Goal: Information Seeking & Learning: Learn about a topic

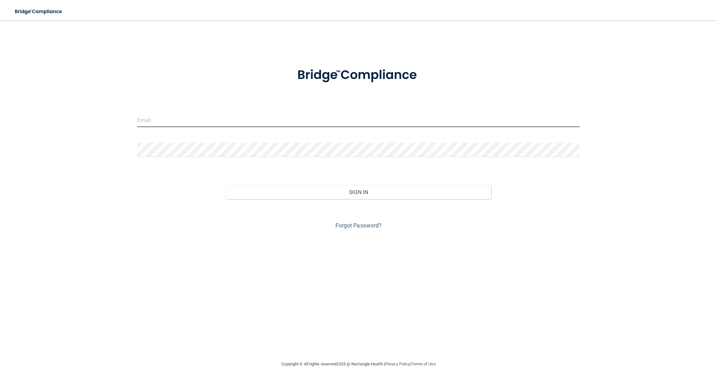
click at [289, 121] on input "email" at bounding box center [358, 120] width 443 height 14
click at [304, 119] on input "email" at bounding box center [358, 120] width 443 height 14
type input "[EMAIL_ADDRESS][DOMAIN_NAME]"
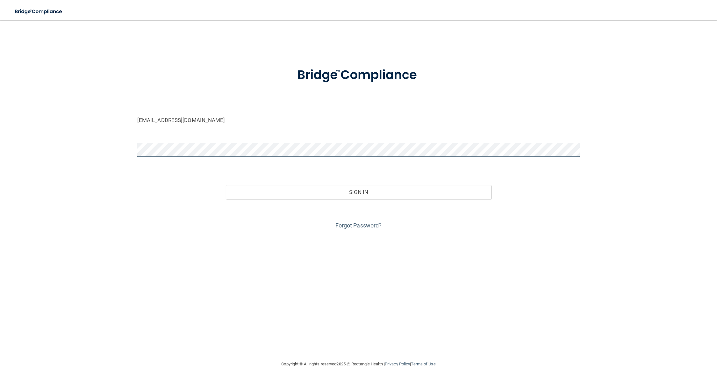
click at [226, 185] on button "Sign In" at bounding box center [359, 192] width 266 height 14
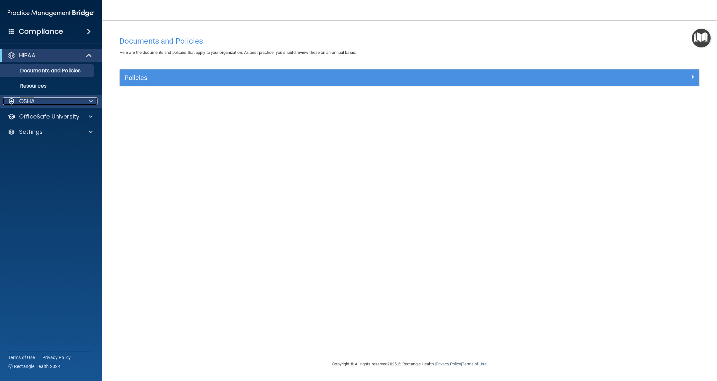
click at [94, 101] on div at bounding box center [90, 101] width 16 height 8
click at [94, 119] on div at bounding box center [90, 117] width 16 height 8
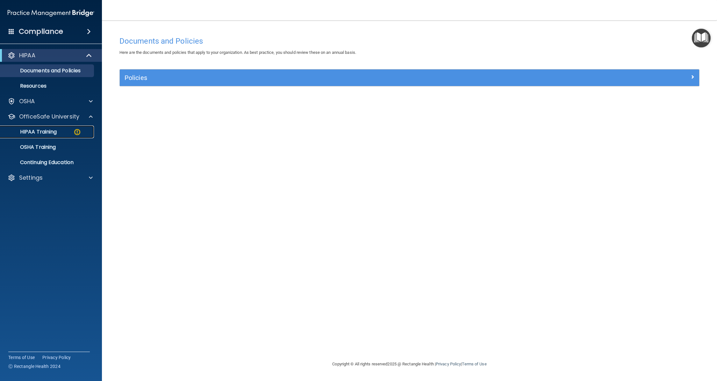
click at [63, 134] on div "HIPAA Training" at bounding box center [47, 132] width 87 height 6
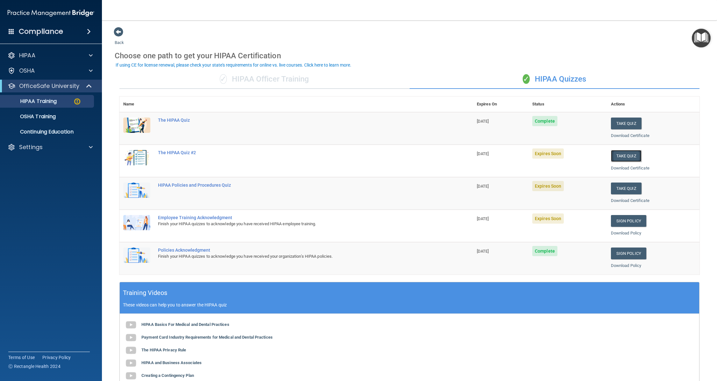
click at [630, 155] on button "Take Quiz" at bounding box center [626, 156] width 31 height 12
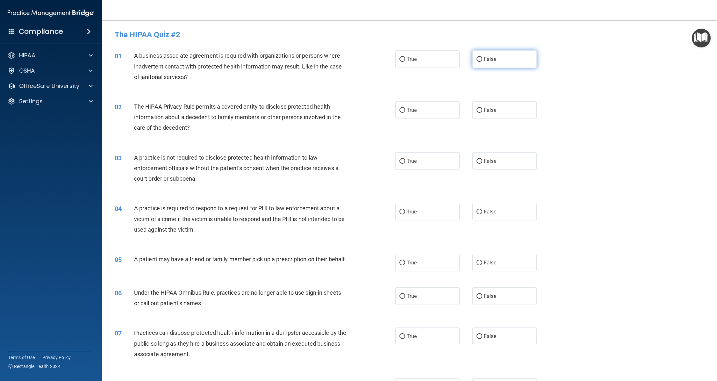
click at [478, 62] on label "False" at bounding box center [505, 59] width 64 height 18
click at [478, 62] on input "False" at bounding box center [480, 59] width 6 height 5
radio input "true"
drag, startPoint x: 401, startPoint y: 111, endPoint x: 475, endPoint y: 153, distance: 85.2
click at [402, 112] on input "True" at bounding box center [403, 110] width 6 height 5
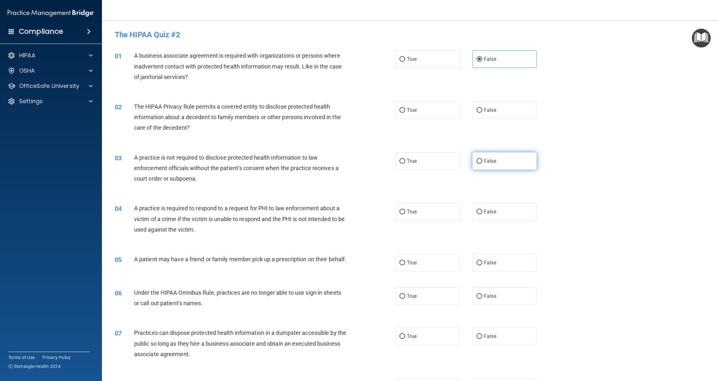
radio input "true"
click at [484, 158] on span "False" at bounding box center [490, 161] width 12 height 6
click at [482, 159] on input "False" at bounding box center [480, 161] width 6 height 5
radio input "true"
click at [400, 210] on input "True" at bounding box center [403, 212] width 6 height 5
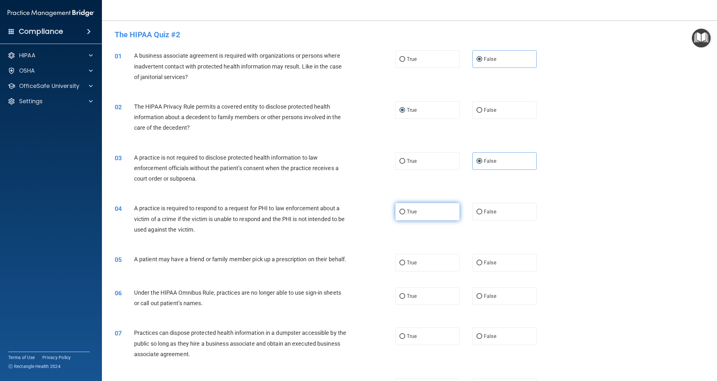
radio input "true"
click at [407, 263] on span "True" at bounding box center [412, 263] width 10 height 6
click at [404, 263] on input "True" at bounding box center [403, 263] width 6 height 5
radio input "true"
click at [484, 299] on span "False" at bounding box center [490, 296] width 12 height 6
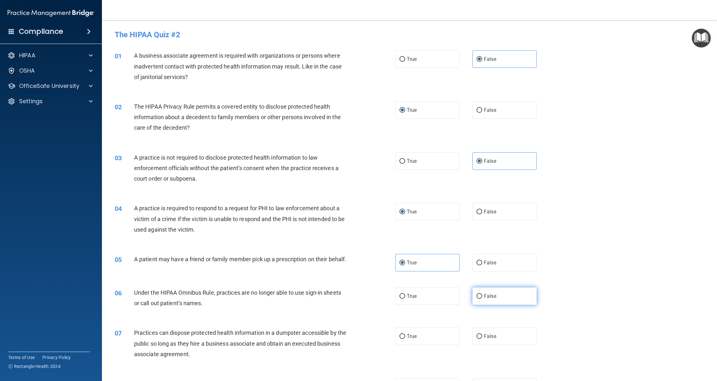
click at [481, 299] on input "False" at bounding box center [480, 296] width 6 height 5
radio input "true"
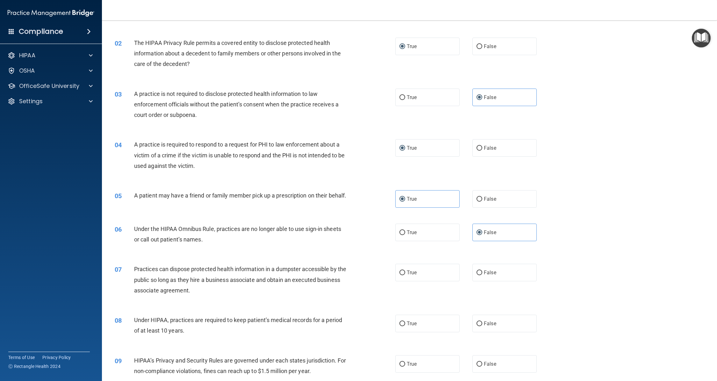
scroll to position [96, 0]
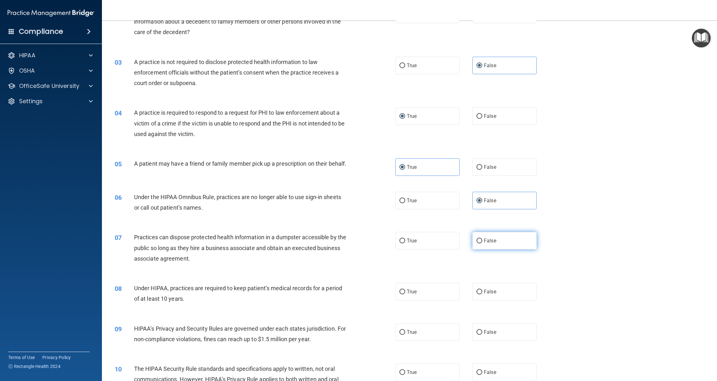
click at [477, 243] on input "False" at bounding box center [480, 241] width 6 height 5
radio input "true"
click at [477, 294] on input "False" at bounding box center [480, 292] width 6 height 5
radio input "true"
click at [480, 339] on label "False" at bounding box center [505, 332] width 64 height 18
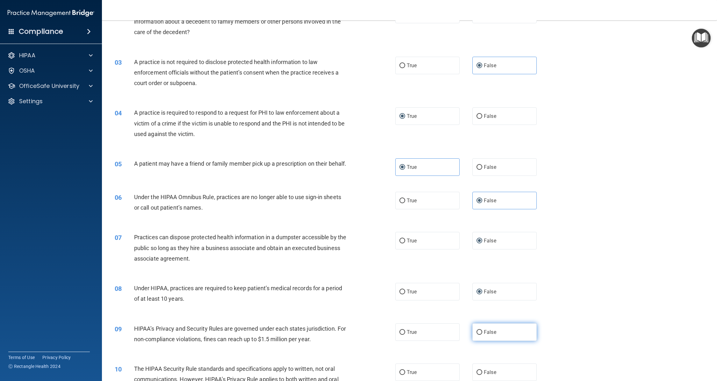
click at [480, 335] on input "False" at bounding box center [480, 332] width 6 height 5
radio input "true"
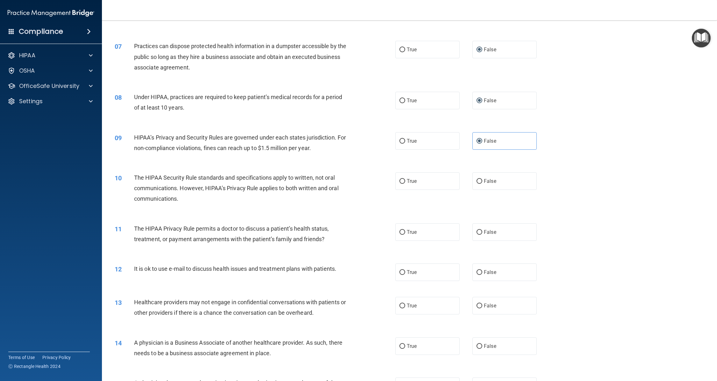
scroll to position [319, 0]
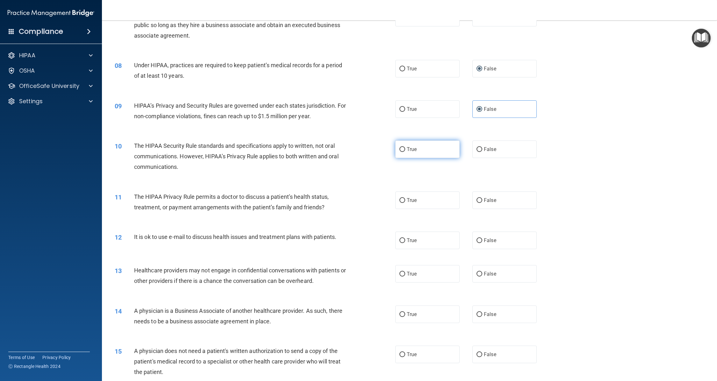
click at [400, 152] on input "True" at bounding box center [403, 149] width 6 height 5
radio input "true"
drag, startPoint x: 397, startPoint y: 208, endPoint x: 400, endPoint y: 216, distance: 7.8
click at [400, 203] on input "True" at bounding box center [403, 200] width 6 height 5
radio input "true"
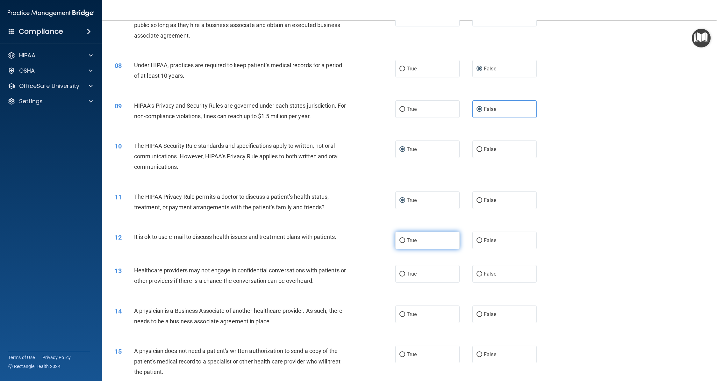
click at [400, 243] on input "True" at bounding box center [403, 240] width 6 height 5
radio input "true"
click at [478, 283] on label "False" at bounding box center [505, 274] width 64 height 18
click at [478, 277] on input "False" at bounding box center [480, 274] width 6 height 5
radio input "true"
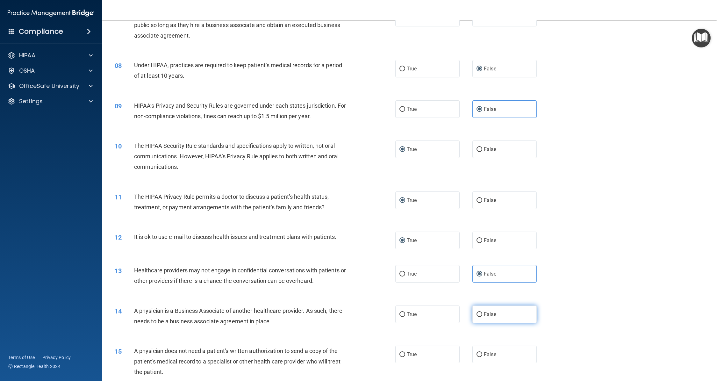
click at [477, 317] on input "False" at bounding box center [480, 314] width 6 height 5
radio input "true"
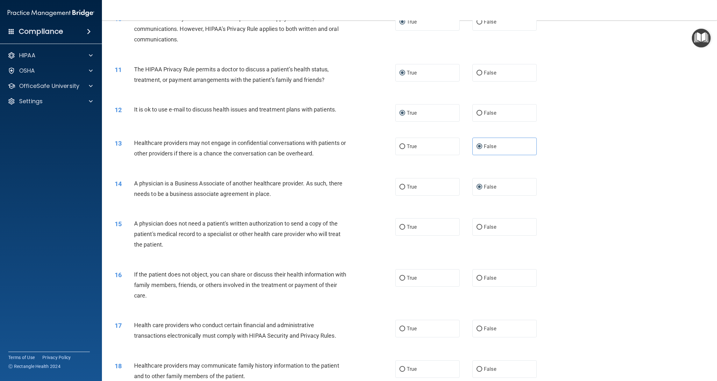
scroll to position [510, 0]
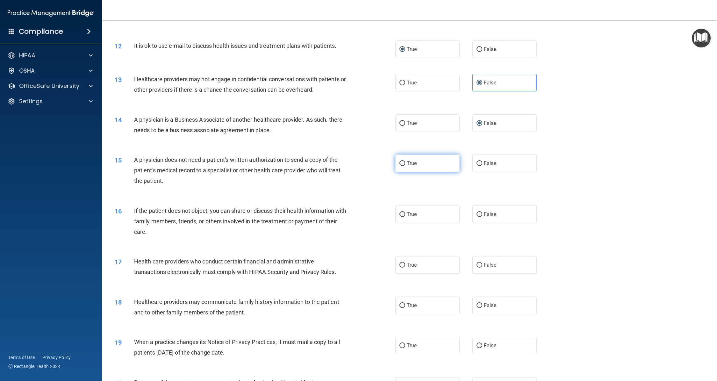
click at [400, 166] on input "True" at bounding box center [403, 163] width 6 height 5
radio input "true"
click at [400, 217] on input "True" at bounding box center [403, 214] width 6 height 5
radio input "true"
click at [400, 268] on input "True" at bounding box center [403, 265] width 6 height 5
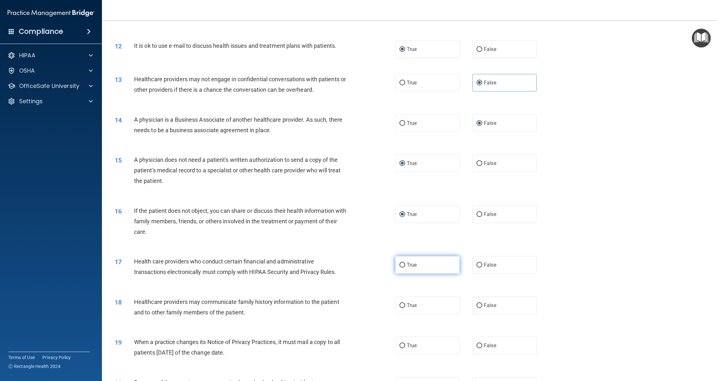
radio input "true"
click at [477, 308] on input "False" at bounding box center [480, 305] width 6 height 5
radio input "true"
click at [478, 349] on label "False" at bounding box center [505, 346] width 64 height 18
click at [478, 348] on input "False" at bounding box center [480, 345] width 6 height 5
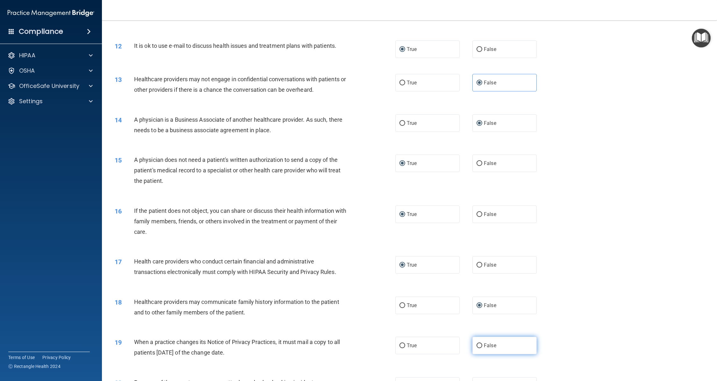
radio input "true"
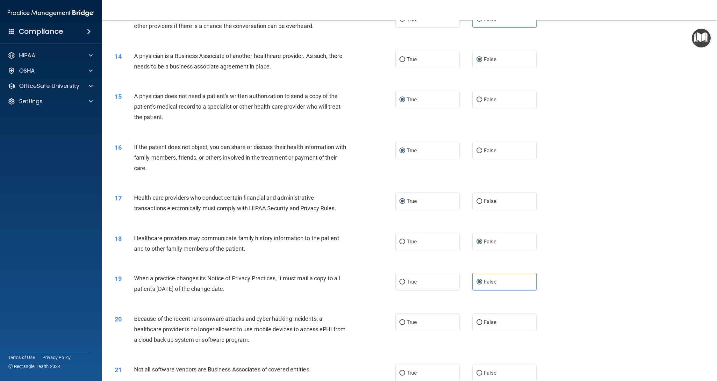
scroll to position [605, 0]
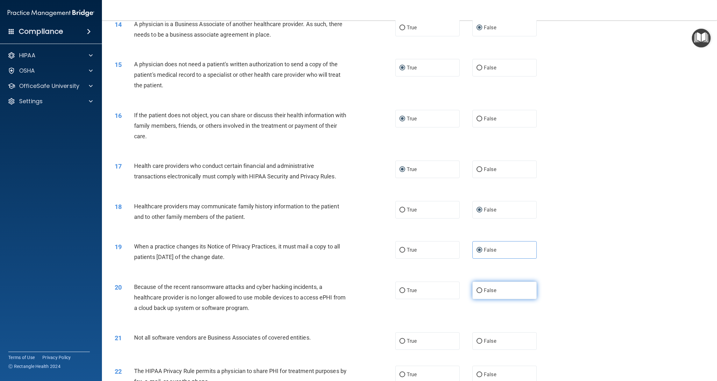
click at [473, 295] on label "False" at bounding box center [505, 291] width 64 height 18
click at [477, 293] on input "False" at bounding box center [480, 290] width 6 height 5
radio input "true"
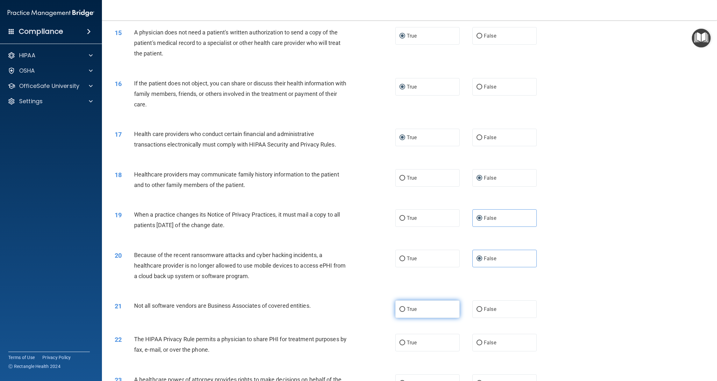
click at [404, 316] on label "True" at bounding box center [427, 309] width 64 height 18
click at [404, 312] on input "True" at bounding box center [403, 309] width 6 height 5
radio input "true"
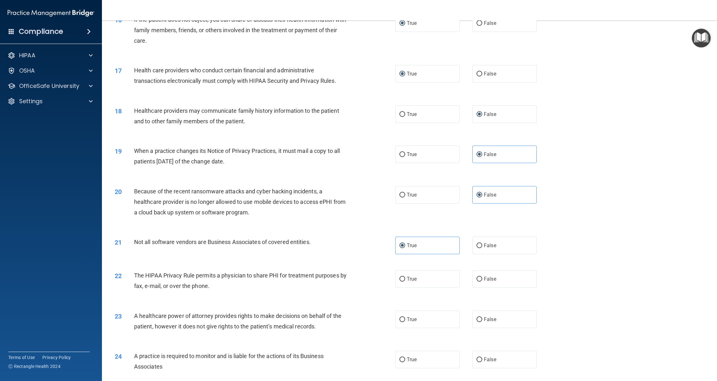
scroll to position [733, 0]
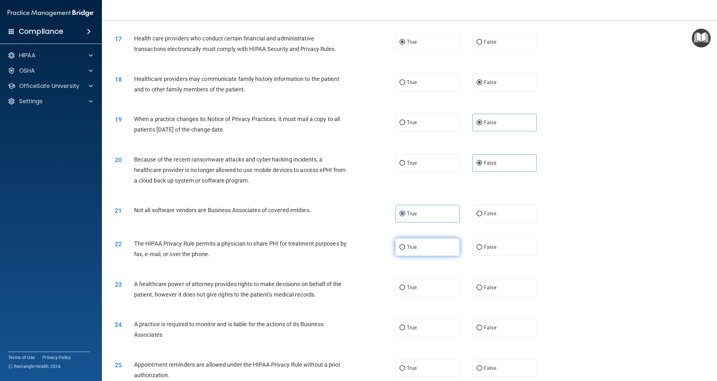
click at [401, 250] on input "True" at bounding box center [403, 247] width 6 height 5
radio input "true"
click at [477, 290] on input "False" at bounding box center [480, 287] width 6 height 5
radio input "true"
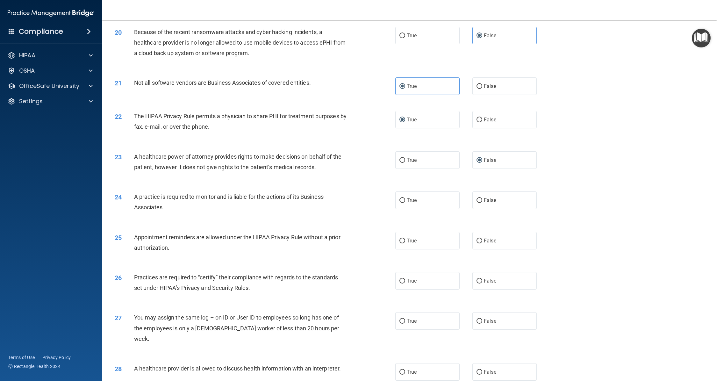
scroll to position [892, 0]
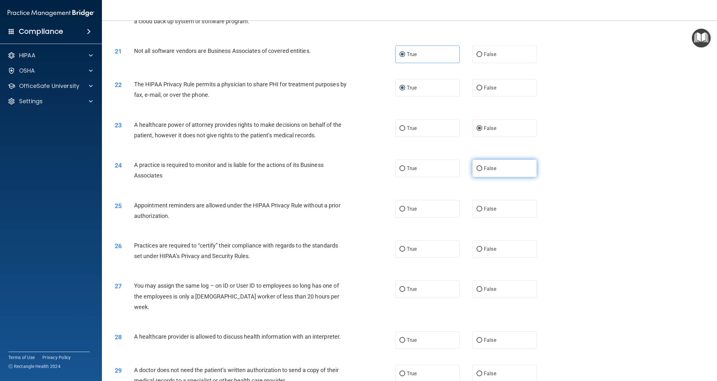
click at [477, 171] on input "False" at bounding box center [480, 168] width 6 height 5
radio input "true"
click at [402, 212] on input "True" at bounding box center [403, 209] width 6 height 5
radio input "true"
click at [479, 252] on input "False" at bounding box center [480, 249] width 6 height 5
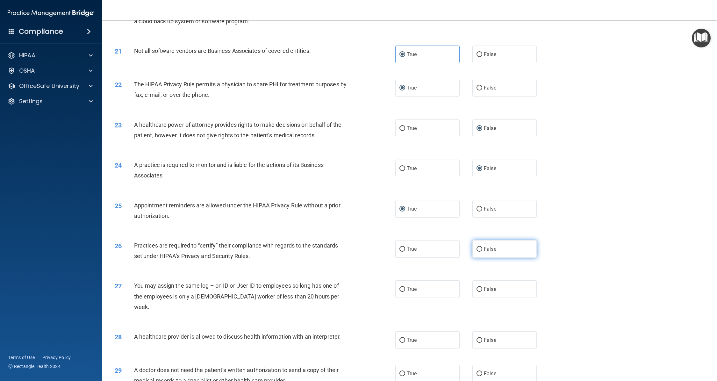
radio input "true"
click at [480, 296] on label "False" at bounding box center [505, 289] width 64 height 18
click at [480, 292] on input "False" at bounding box center [480, 289] width 6 height 5
radio input "true"
drag, startPoint x: 406, startPoint y: 336, endPoint x: 428, endPoint y: 335, distance: 22.6
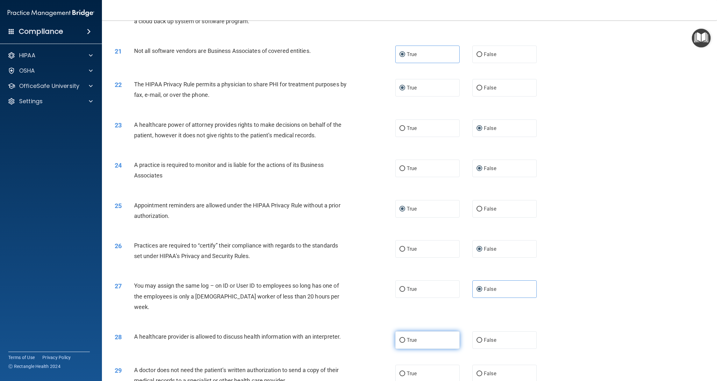
click at [407, 337] on span "True" at bounding box center [412, 340] width 10 height 6
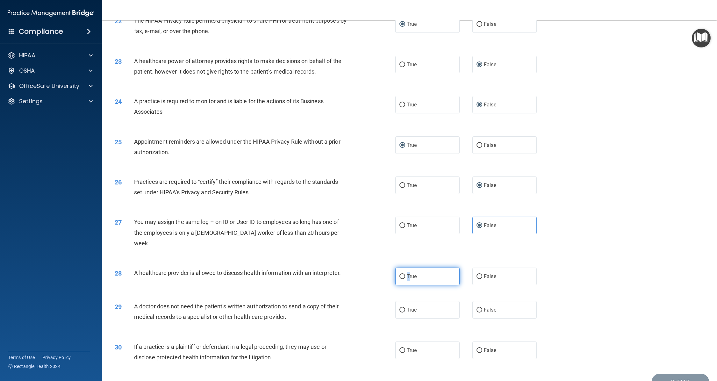
click at [401, 274] on input "True" at bounding box center [403, 276] width 6 height 5
radio input "true"
click at [399, 312] on label "True" at bounding box center [427, 310] width 64 height 18
click at [400, 312] on input "True" at bounding box center [403, 310] width 6 height 5
radio input "true"
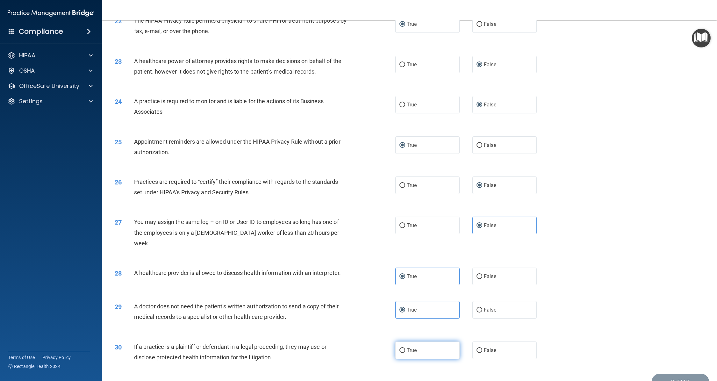
click at [396, 344] on label "True" at bounding box center [427, 351] width 64 height 18
click at [400, 348] on input "True" at bounding box center [403, 350] width 6 height 5
radio input "true"
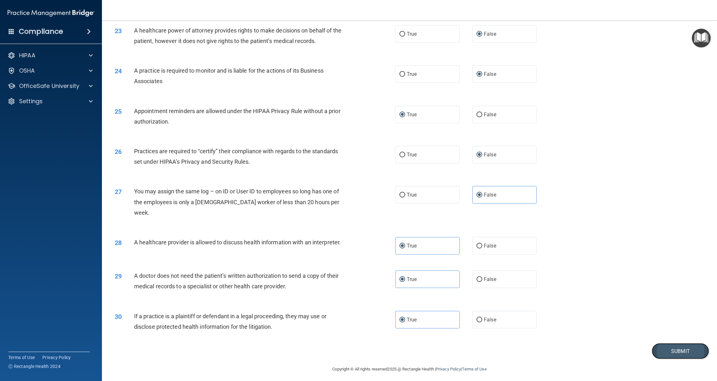
click at [665, 345] on button "Submit" at bounding box center [680, 351] width 57 height 16
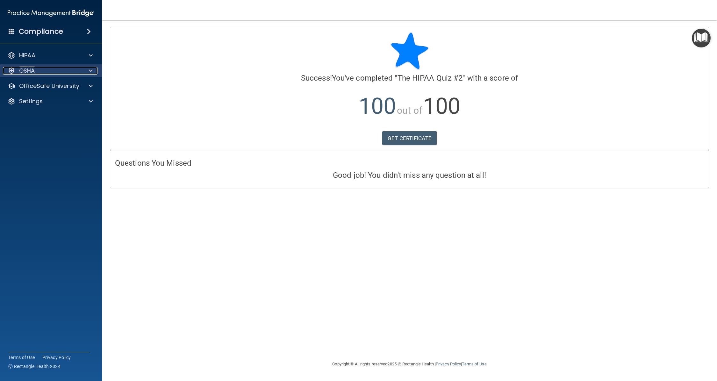
click at [80, 71] on div "OSHA" at bounding box center [42, 71] width 79 height 8
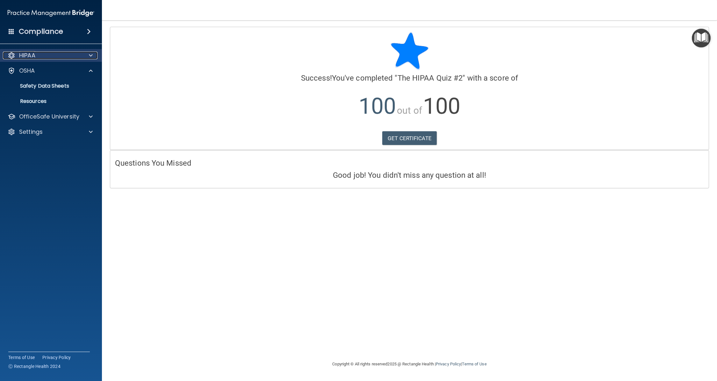
click at [85, 58] on div at bounding box center [90, 56] width 16 height 8
click at [84, 61] on div "HIPAA" at bounding box center [51, 55] width 102 height 13
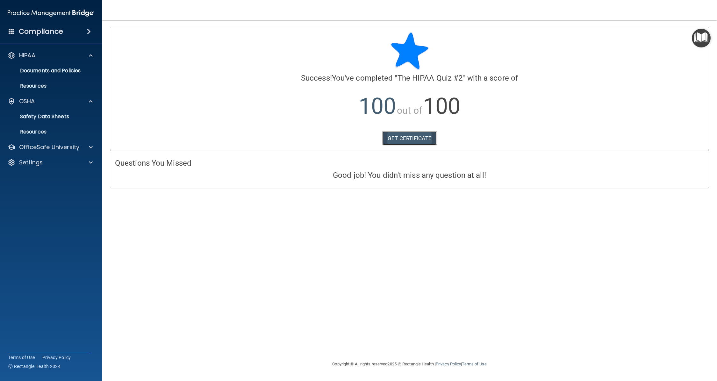
click at [412, 138] on link "GET CERTIFICATE" at bounding box center [409, 138] width 54 height 14
click at [47, 54] on div "HIPAA" at bounding box center [42, 56] width 79 height 8
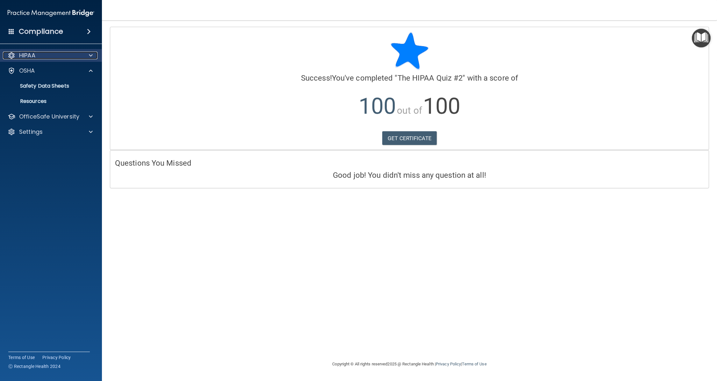
click at [47, 55] on div "HIPAA" at bounding box center [42, 56] width 79 height 8
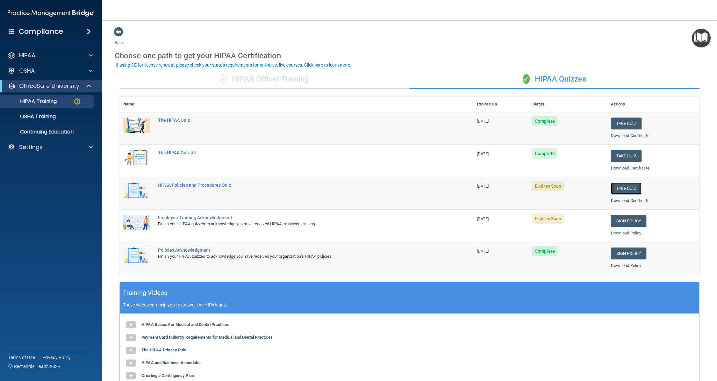
click at [620, 186] on button "Take Quiz" at bounding box center [626, 189] width 31 height 12
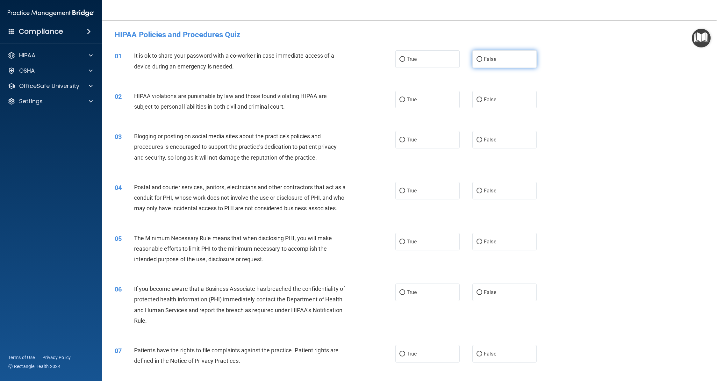
click at [477, 59] on input "False" at bounding box center [480, 59] width 6 height 5
radio input "true"
click at [401, 101] on input "True" at bounding box center [403, 99] width 6 height 5
radio input "true"
click at [479, 140] on input "False" at bounding box center [480, 140] width 6 height 5
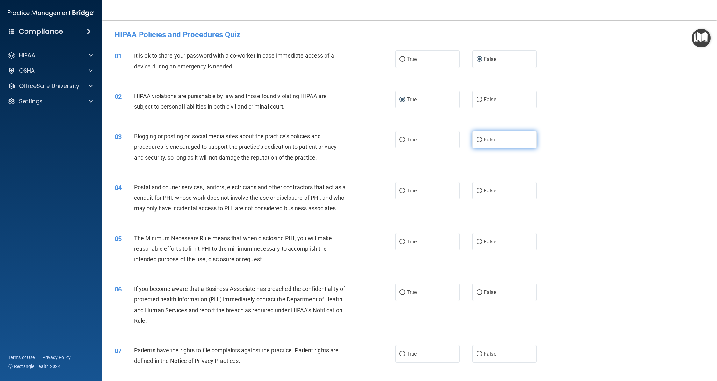
radio input "true"
click at [400, 190] on input "True" at bounding box center [403, 191] width 6 height 5
radio input "true"
click at [401, 244] on input "True" at bounding box center [403, 242] width 6 height 5
radio input "true"
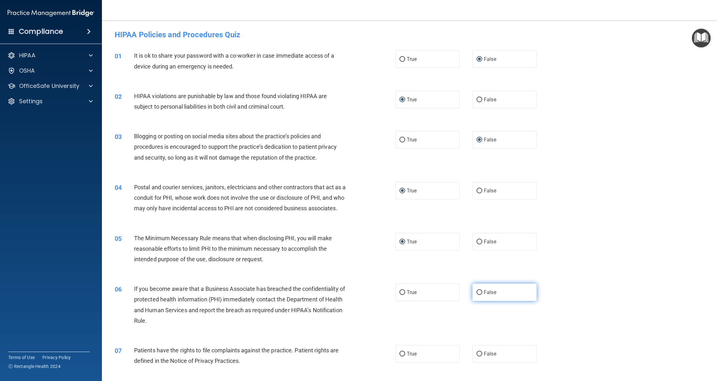
click at [484, 295] on span "False" at bounding box center [490, 292] width 12 height 6
click at [482, 295] on input "False" at bounding box center [480, 292] width 6 height 5
radio input "true"
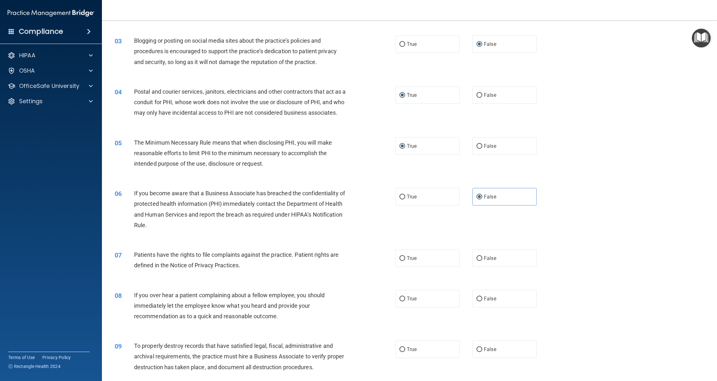
scroll to position [127, 0]
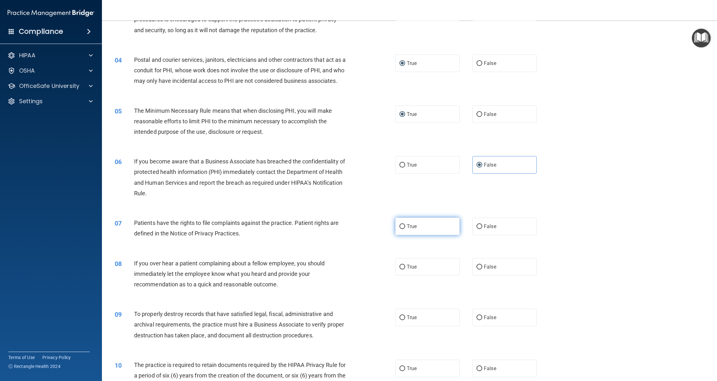
drag, startPoint x: 398, startPoint y: 238, endPoint x: 443, endPoint y: 261, distance: 50.3
click at [400, 229] on input "True" at bounding box center [403, 226] width 6 height 5
radio input "true"
click at [477, 270] on input "False" at bounding box center [480, 267] width 6 height 5
radio input "true"
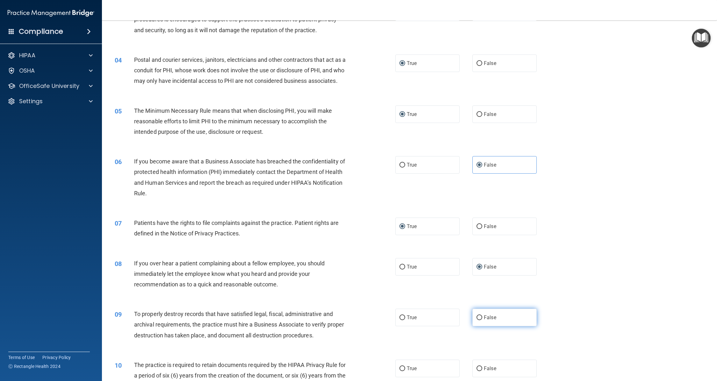
click at [477, 320] on input "False" at bounding box center [480, 317] width 6 height 5
radio input "true"
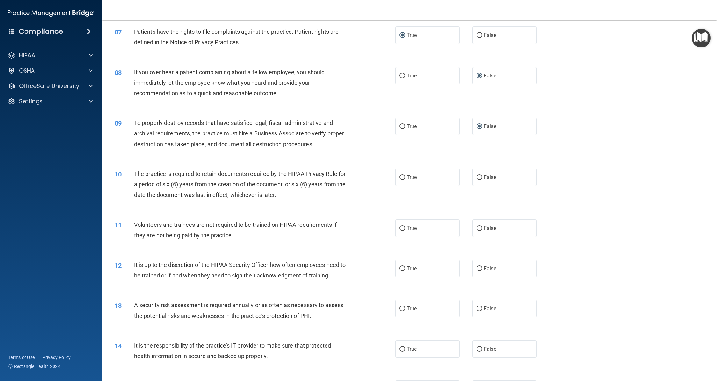
scroll to position [350, 0]
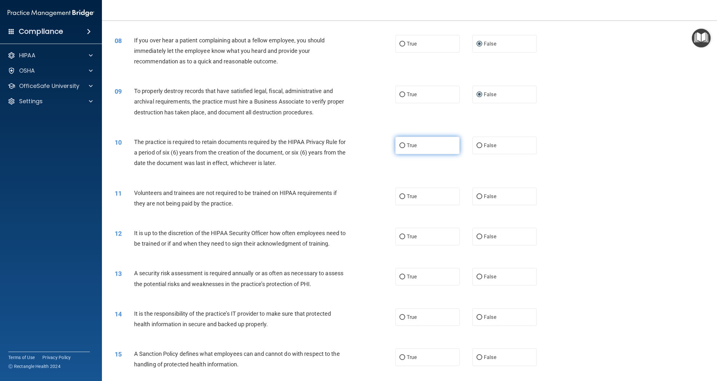
click at [402, 148] on input "True" at bounding box center [403, 145] width 6 height 5
radio input "true"
click at [478, 199] on input "False" at bounding box center [480, 196] width 6 height 5
radio input "true"
click at [478, 239] on input "False" at bounding box center [480, 237] width 6 height 5
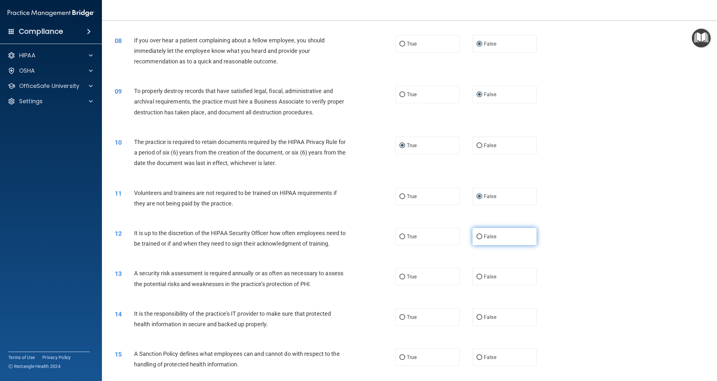
radio input "true"
click at [401, 279] on input "True" at bounding box center [403, 277] width 6 height 5
radio input "true"
click at [480, 326] on label "False" at bounding box center [505, 317] width 64 height 18
click at [480, 320] on input "False" at bounding box center [480, 317] width 6 height 5
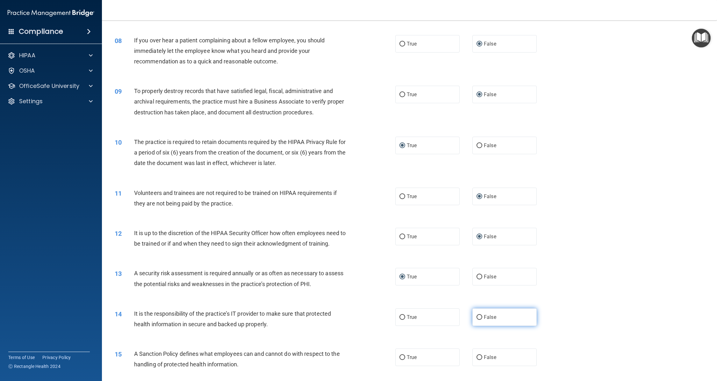
radio input "true"
drag, startPoint x: 479, startPoint y: 368, endPoint x: 517, endPoint y: 352, distance: 41.4
click at [480, 366] on label "False" at bounding box center [505, 358] width 64 height 18
click at [480, 360] on input "False" at bounding box center [480, 357] width 6 height 5
radio input "true"
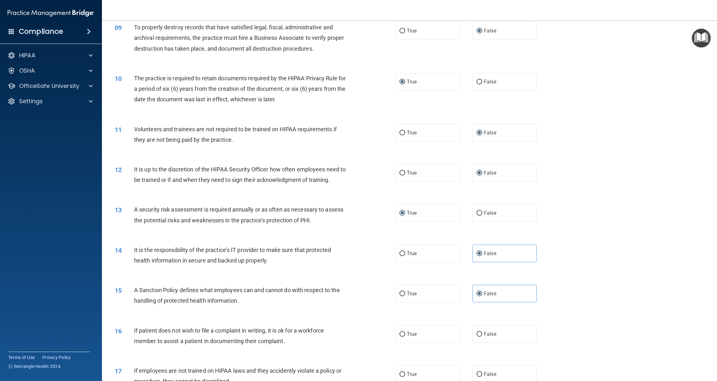
scroll to position [446, 0]
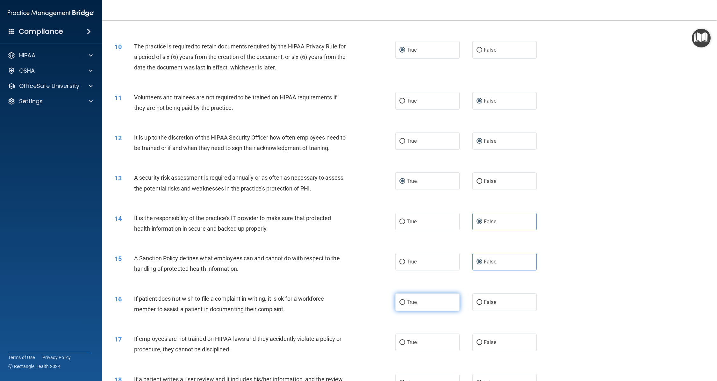
click at [400, 305] on input "True" at bounding box center [403, 302] width 6 height 5
radio input "true"
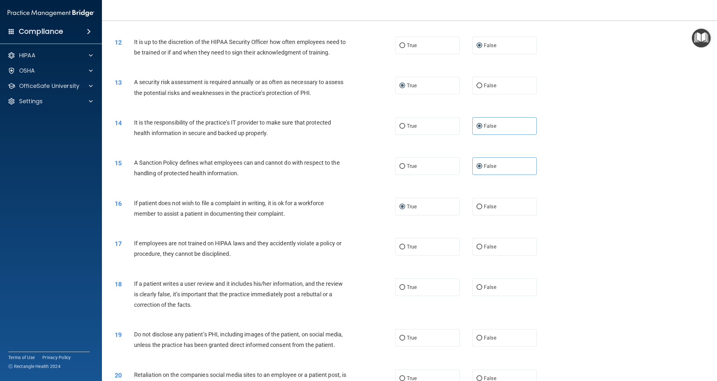
scroll to position [605, 0]
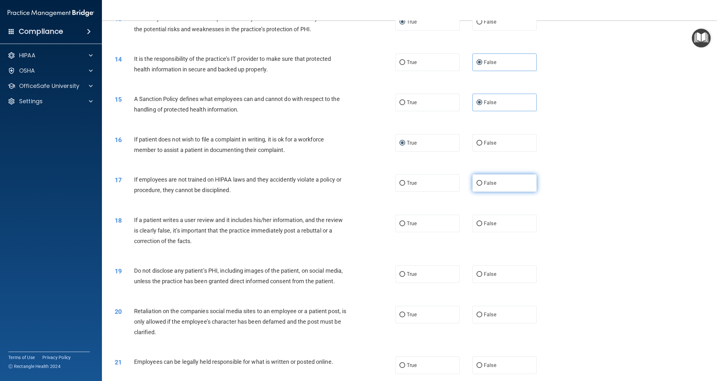
click at [477, 186] on input "False" at bounding box center [480, 183] width 6 height 5
radio input "true"
click at [477, 226] on input "False" at bounding box center [480, 223] width 6 height 5
radio input "true"
drag, startPoint x: 400, startPoint y: 285, endPoint x: 407, endPoint y: 274, distance: 12.8
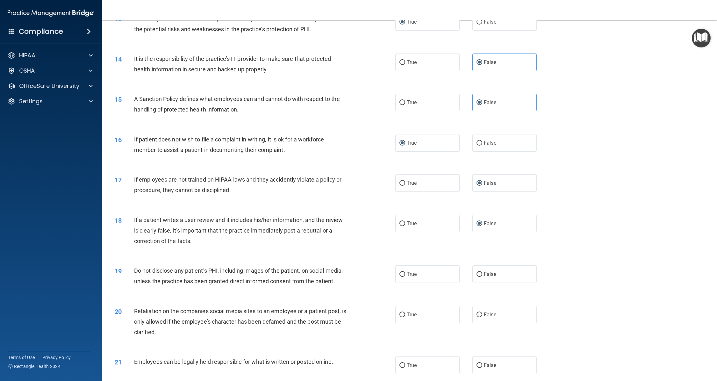
click at [400, 277] on input "True" at bounding box center [403, 274] width 6 height 5
radio input "true"
click at [479, 317] on input "False" at bounding box center [480, 315] width 6 height 5
radio input "true"
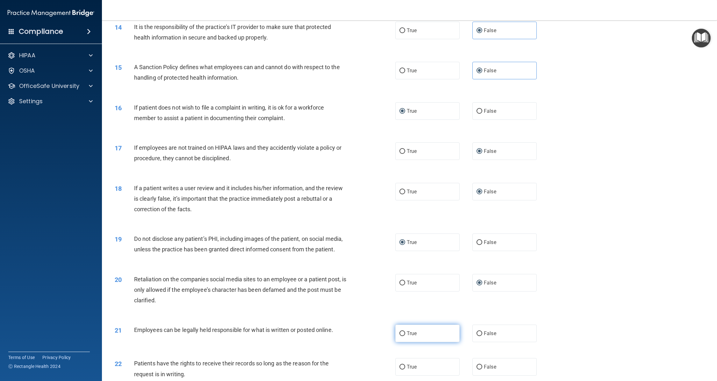
click at [400, 336] on input "True" at bounding box center [403, 333] width 6 height 5
radio input "true"
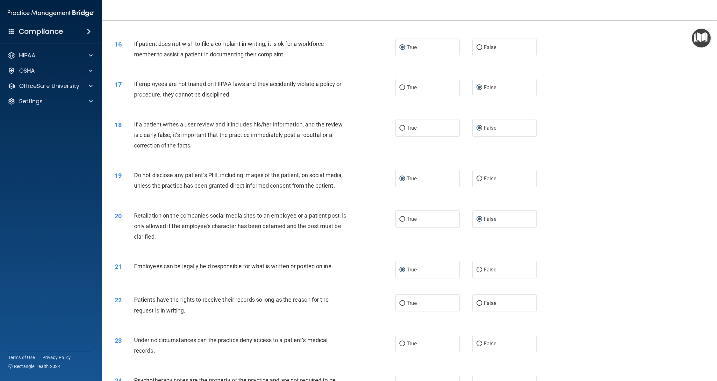
scroll to position [733, 0]
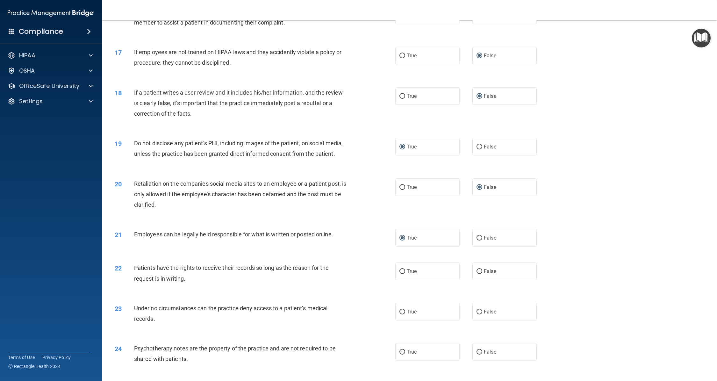
drag, startPoint x: 478, startPoint y: 283, endPoint x: 479, endPoint y: 293, distance: 10.6
click at [478, 274] on input "False" at bounding box center [480, 271] width 6 height 5
radio input "true"
click at [478, 314] on input "False" at bounding box center [480, 312] width 6 height 5
radio input "true"
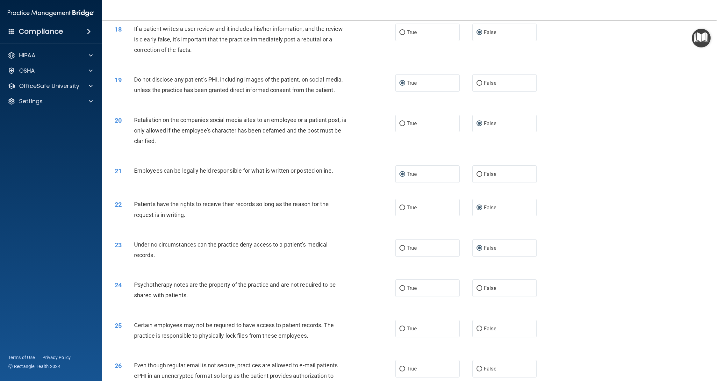
scroll to position [828, 0]
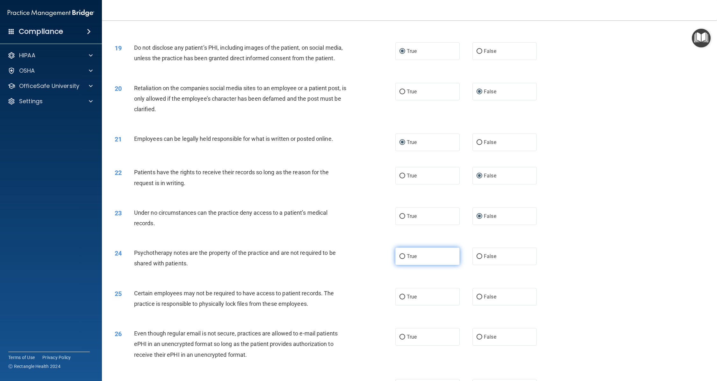
click at [401, 259] on input "True" at bounding box center [403, 256] width 6 height 5
radio input "true"
click at [400, 299] on input "True" at bounding box center [403, 297] width 6 height 5
radio input "true"
click at [401, 340] on input "True" at bounding box center [403, 337] width 6 height 5
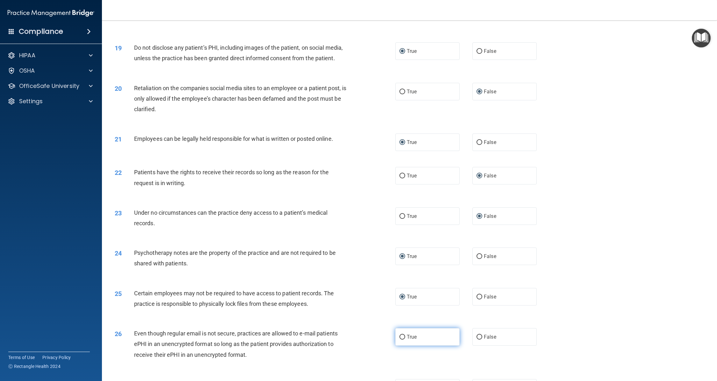
radio input "true"
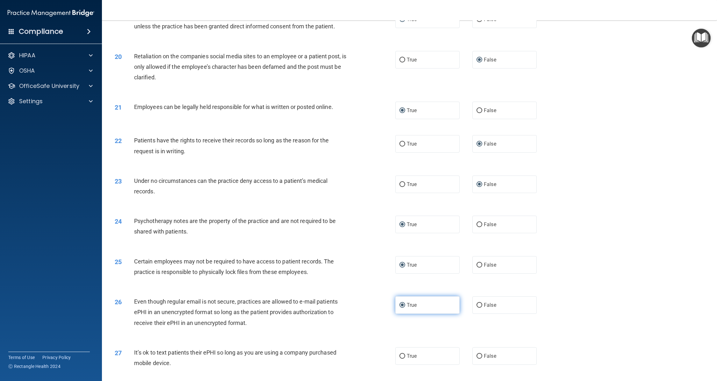
scroll to position [892, 0]
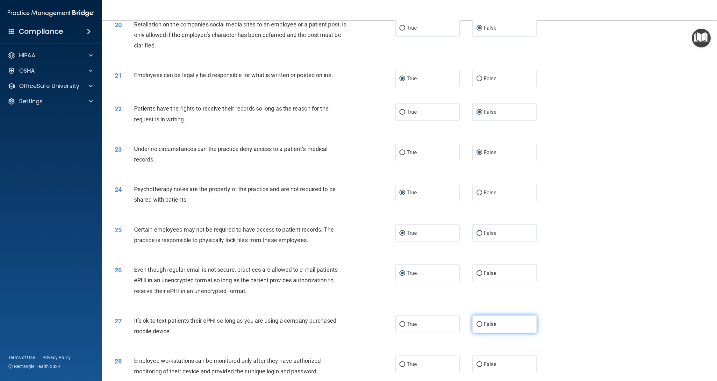
click at [477, 327] on input "False" at bounding box center [480, 324] width 6 height 5
radio input "true"
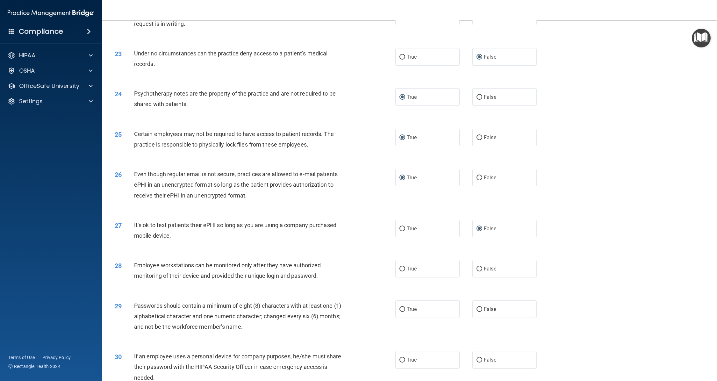
scroll to position [1020, 0]
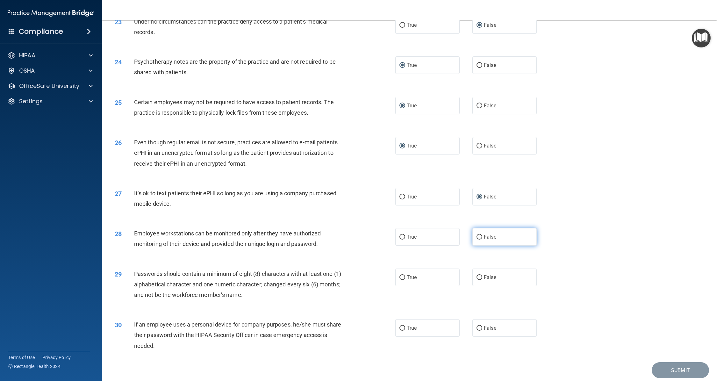
click at [479, 240] on input "False" at bounding box center [480, 237] width 6 height 5
radio input "true"
click at [400, 280] on input "True" at bounding box center [403, 277] width 6 height 5
radio input "true"
click at [477, 331] on input "False" at bounding box center [480, 328] width 6 height 5
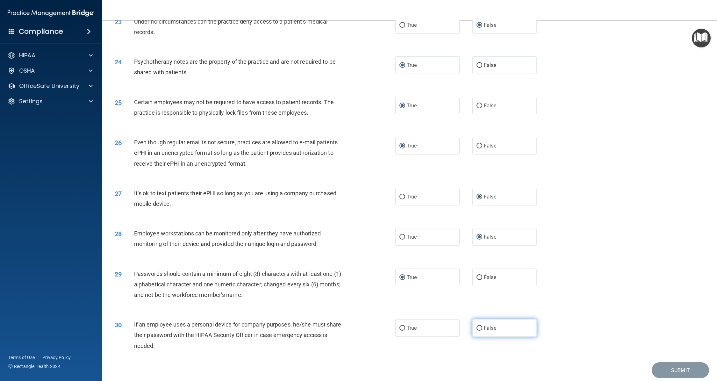
radio input "true"
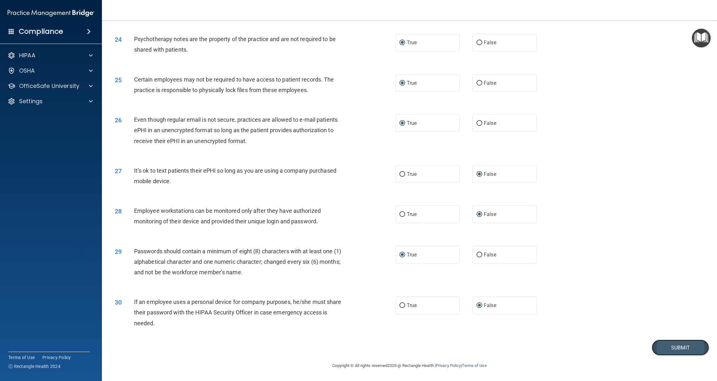
click at [673, 344] on button "Submit" at bounding box center [680, 348] width 57 height 16
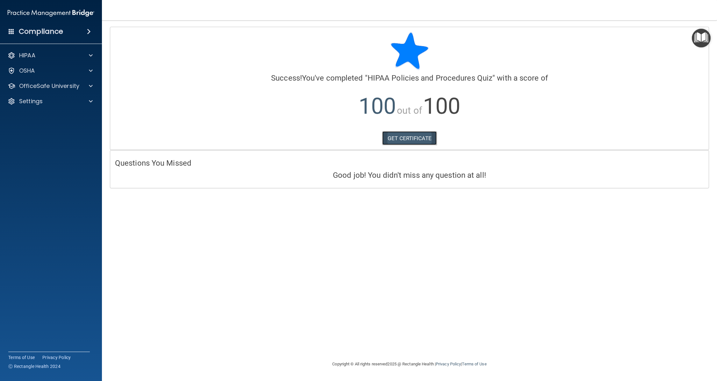
click at [393, 137] on link "GET CERTIFICATE" at bounding box center [409, 138] width 54 height 14
click at [40, 56] on div "HIPAA" at bounding box center [42, 56] width 79 height 8
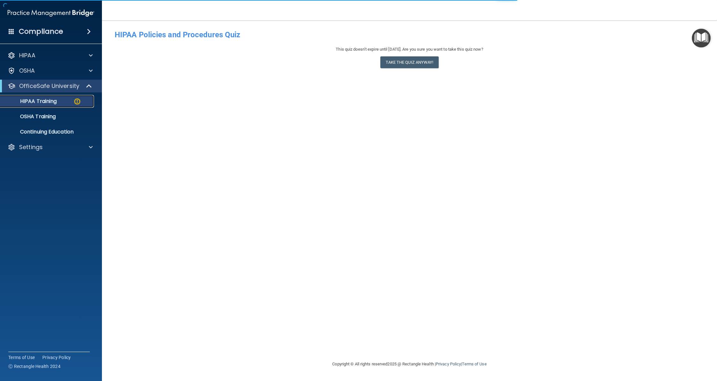
click at [56, 97] on link "HIPAA Training" at bounding box center [44, 101] width 100 height 13
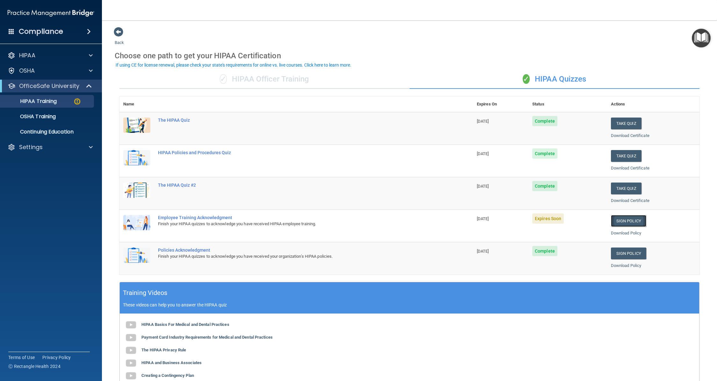
click at [622, 218] on link "Sign Policy" at bounding box center [628, 221] width 35 height 12
click at [618, 222] on link "Sign Policy" at bounding box center [628, 221] width 35 height 12
click at [625, 220] on link "Sign Policy" at bounding box center [628, 221] width 35 height 12
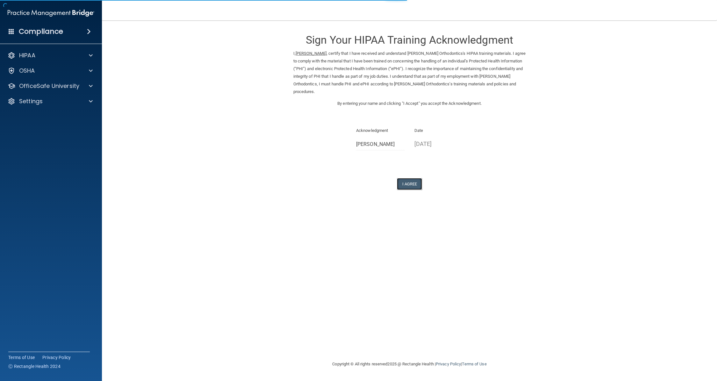
click at [407, 178] on button "I Agree" at bounding box center [409, 184] width 25 height 12
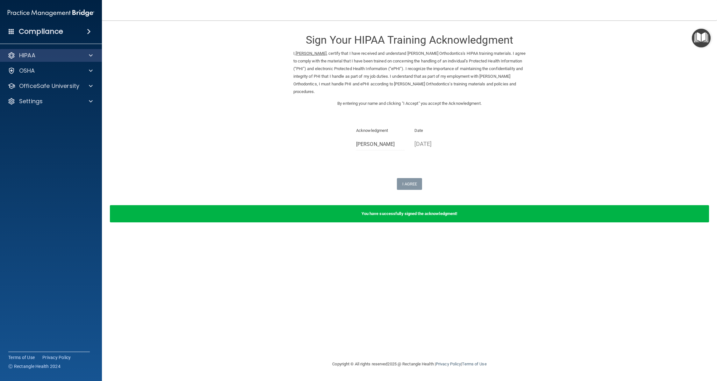
click at [43, 59] on div "HIPAA" at bounding box center [51, 55] width 102 height 13
click at [40, 68] on div "OSHA" at bounding box center [42, 71] width 79 height 8
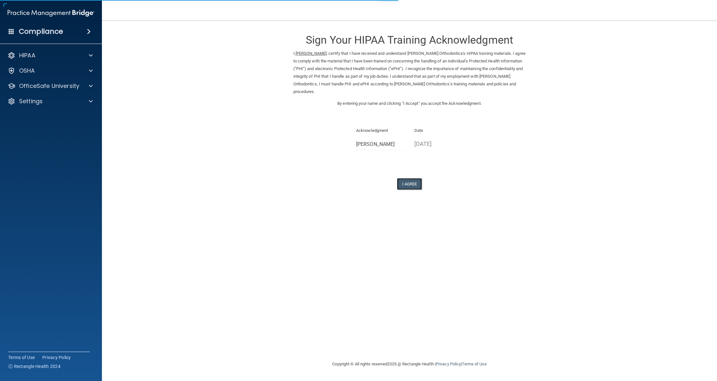
click at [407, 178] on button "I Agree" at bounding box center [409, 184] width 25 height 12
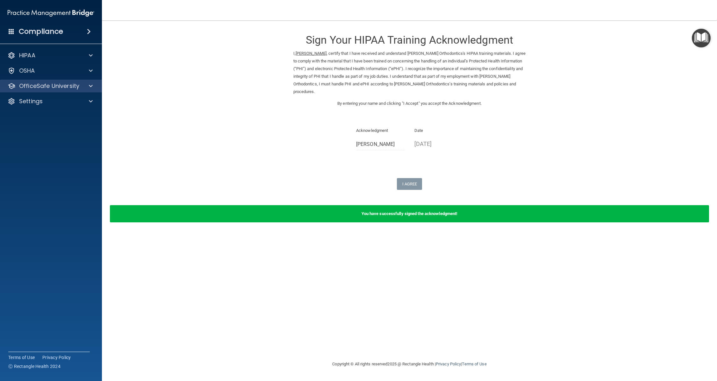
click at [47, 80] on div "OfficeSafe University" at bounding box center [51, 86] width 102 height 13
click at [49, 71] on div "OSHA" at bounding box center [42, 71] width 79 height 8
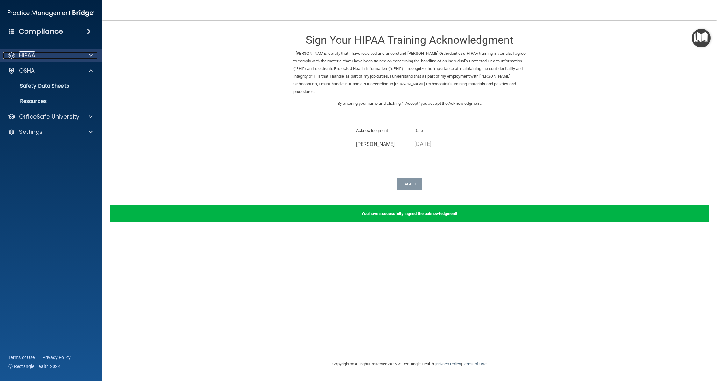
click at [54, 54] on div "HIPAA" at bounding box center [42, 56] width 79 height 8
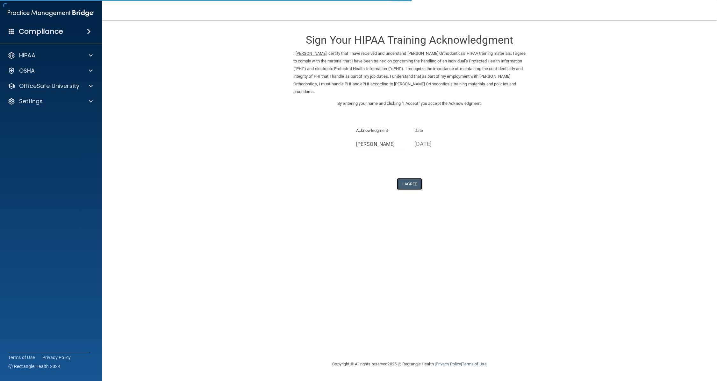
click at [407, 179] on button "I Agree" at bounding box center [409, 184] width 25 height 12
